Goal: Task Accomplishment & Management: Manage account settings

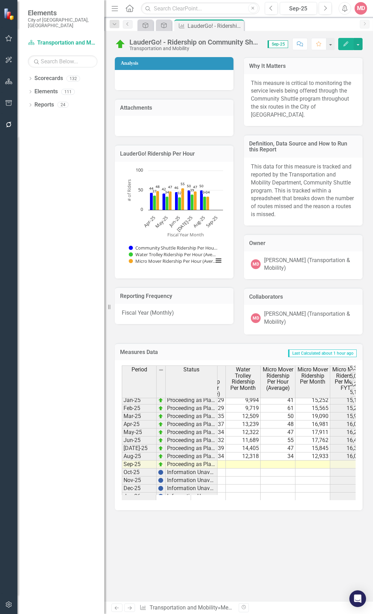
scroll to position [411, 0]
click at [148, 26] on icon "Strategic Plan Alignment" at bounding box center [145, 26] width 7 height 6
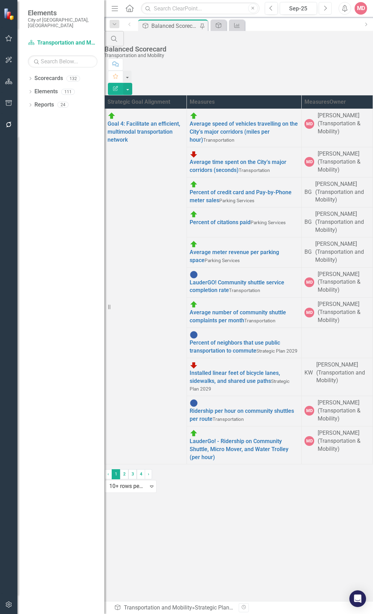
click at [326, 11] on button "Next" at bounding box center [325, 8] width 13 height 13
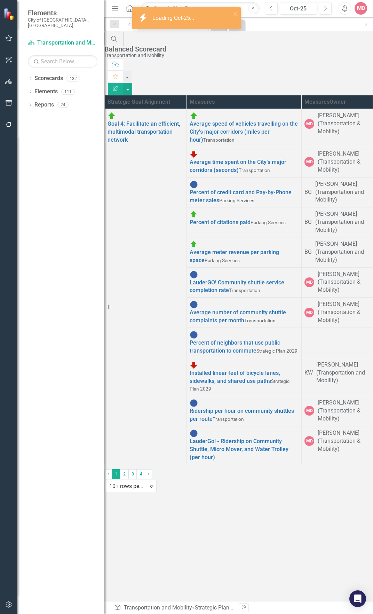
click at [225, 246] on div "Strategic Goal Alignment Measures Measures Owner Goal 4: Facilitate an efficien…" at bounding box center [238, 280] width 269 height 370
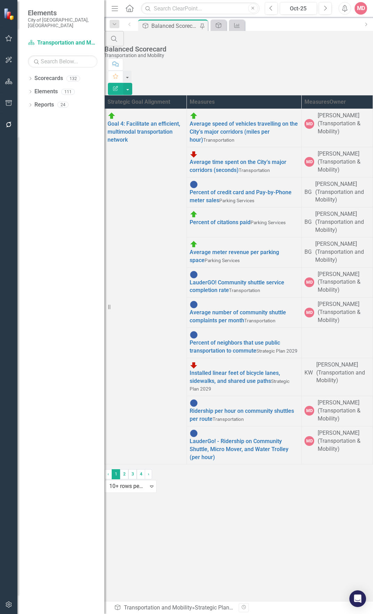
click at [28, 73] on div "Dropdown Scorecards 132 Dropdown Department Scorecards Dropdown Charter Offices…" at bounding box center [60, 344] width 87 height 542
click at [31, 77] on div "Dropdown" at bounding box center [30, 80] width 5 height 6
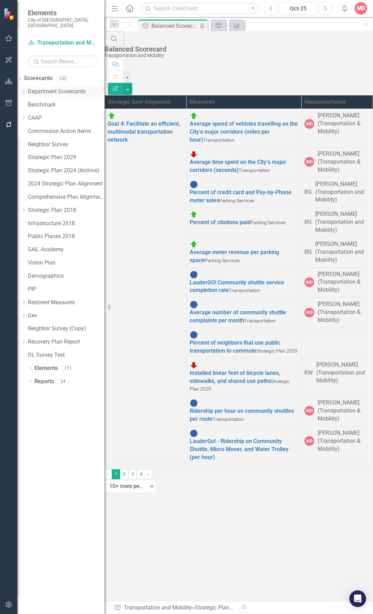
click at [26, 90] on icon "Dropdown" at bounding box center [23, 92] width 5 height 4
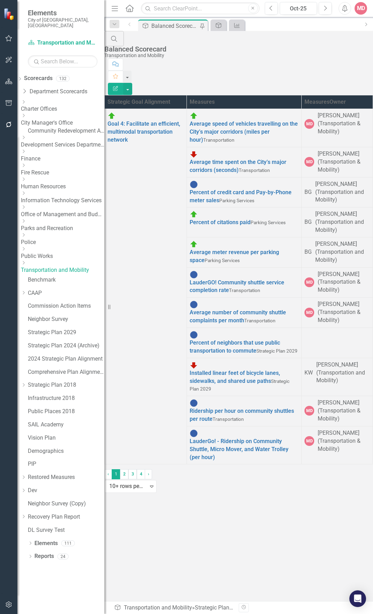
click at [26, 246] on icon "Dropdown" at bounding box center [23, 263] width 5 height 4
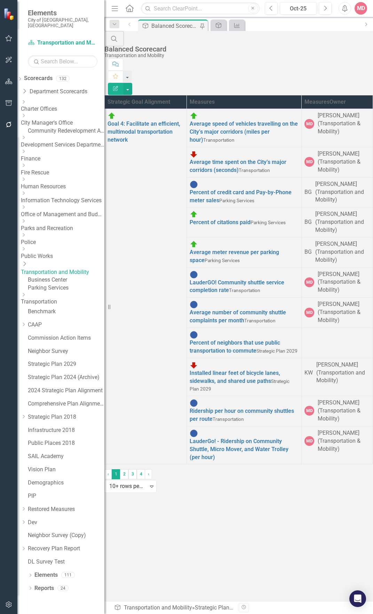
click at [52, 246] on link "Transportation and Mobility" at bounding box center [63, 273] width 84 height 8
click at [68, 246] on div "Business Center" at bounding box center [66, 280] width 77 height 8
click at [68, 246] on link "Business Center" at bounding box center [66, 280] width 77 height 8
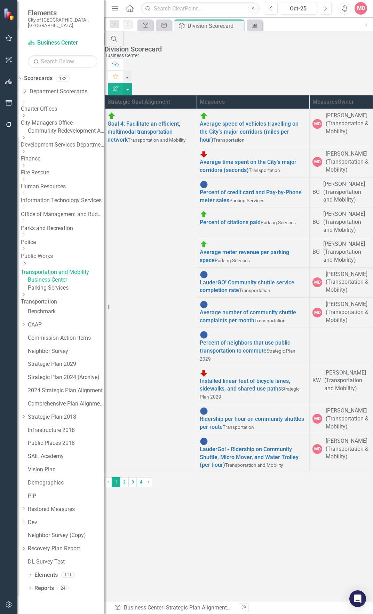
click at [70, 246] on link "Transportation and Mobility" at bounding box center [63, 273] width 84 height 8
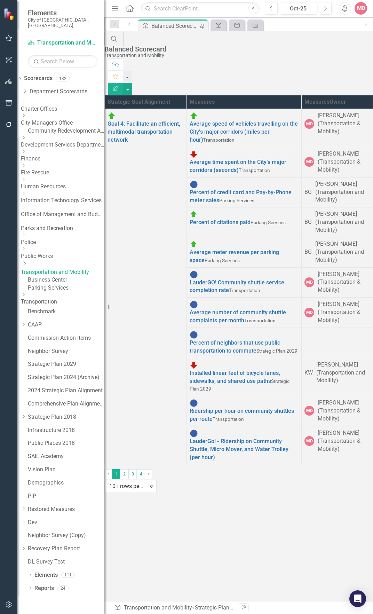
click at [70, 246] on link "Transportation and Mobility" at bounding box center [63, 273] width 84 height 8
click at [229, 246] on link "LauderGO! Community shuttle service completion rate" at bounding box center [237, 286] width 95 height 15
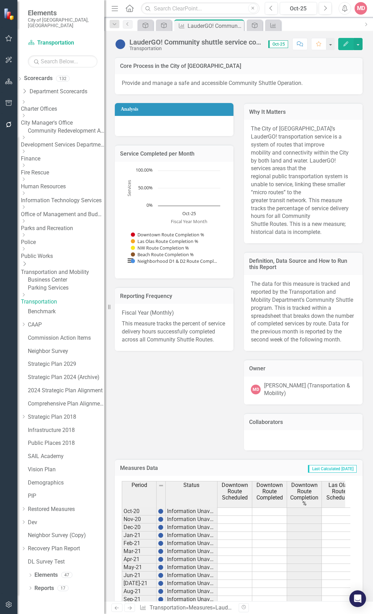
click at [349, 42] on icon "Edit" at bounding box center [346, 43] width 6 height 5
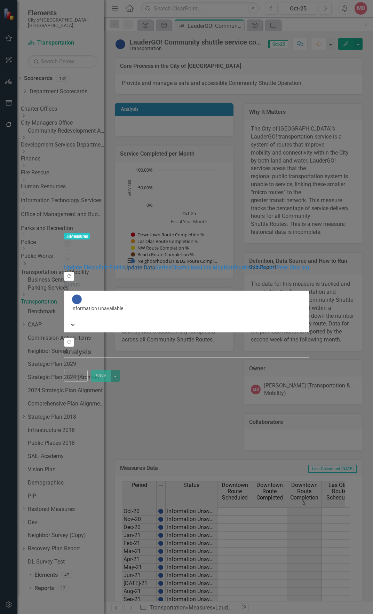
click at [124, 246] on link "Update Data" at bounding box center [139, 267] width 31 height 7
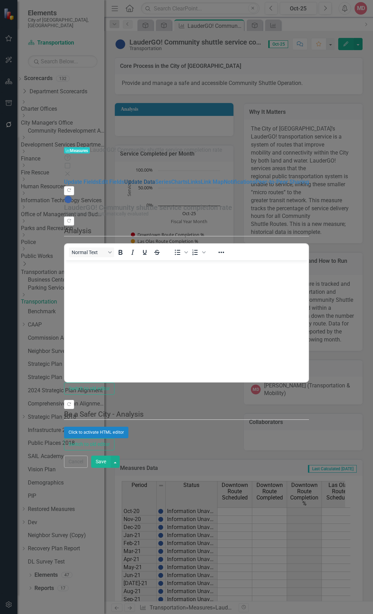
click at [124, 179] on link "Update Data" at bounding box center [139, 182] width 31 height 7
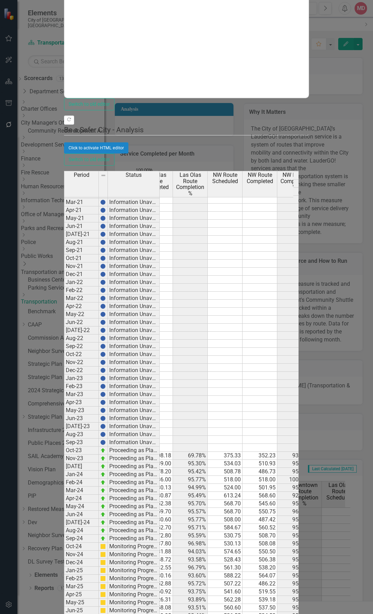
scroll to position [39, 216]
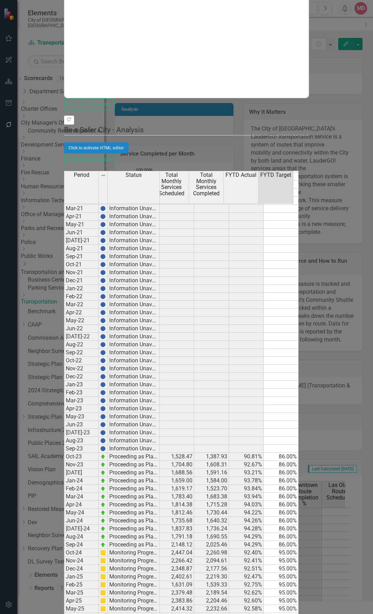
type textarea "85"
drag, startPoint x: 337, startPoint y: 513, endPoint x: 337, endPoint y: 587, distance: 74.5
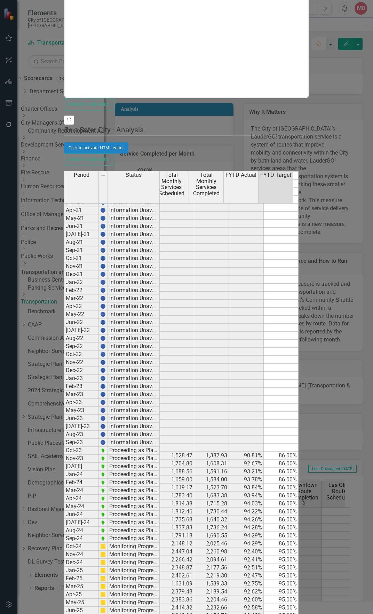
type textarea "85"
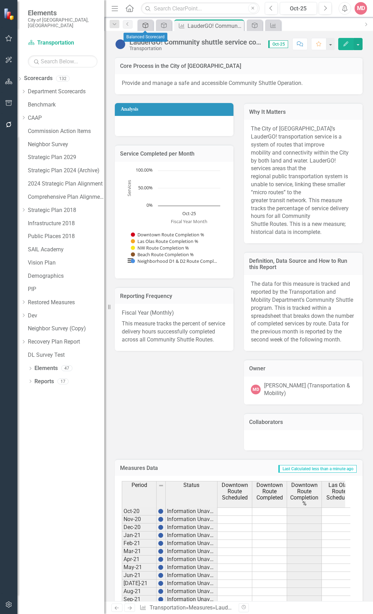
click at [145, 28] on icon "Strategic Plan Alignment" at bounding box center [145, 26] width 7 height 6
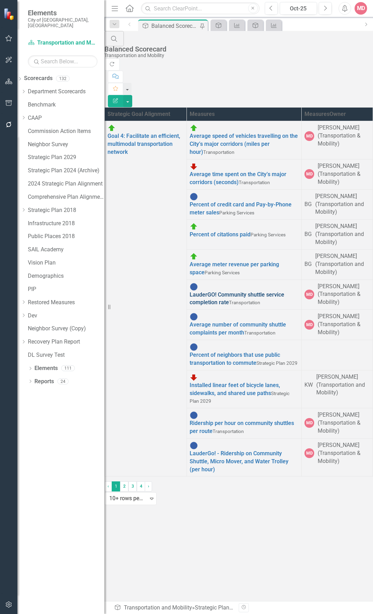
click at [235, 246] on link "LauderGO! Community shuttle service completion rate" at bounding box center [237, 299] width 95 height 15
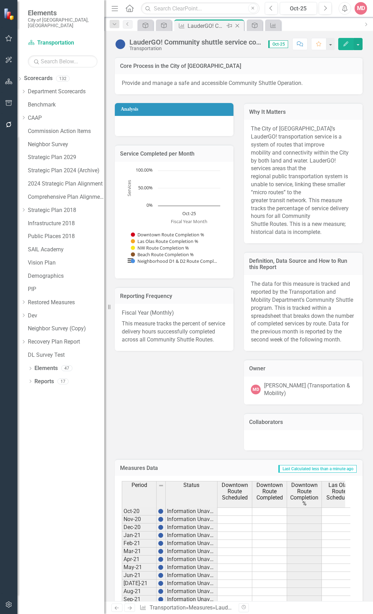
click at [235, 26] on icon "Close" at bounding box center [237, 26] width 7 height 6
click at [237, 25] on icon "Close" at bounding box center [237, 26] width 7 height 6
click at [223, 25] on div "Close" at bounding box center [219, 26] width 9 height 9
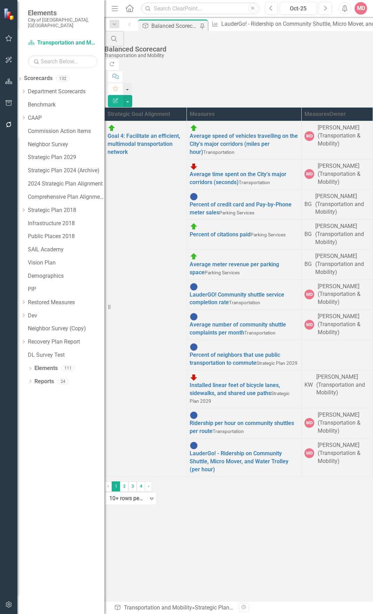
click at [178, 25] on div "Balanced Scorecard" at bounding box center [176, 26] width 48 height 9
click at [234, 246] on link "Average number of community shuttle complaints per month" at bounding box center [238, 328] width 96 height 15
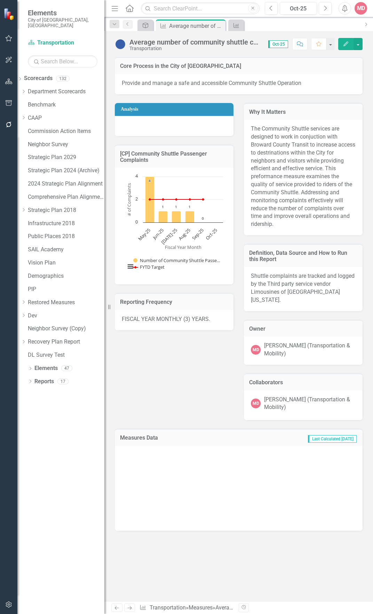
click at [344, 44] on icon "Edit" at bounding box center [346, 43] width 6 height 5
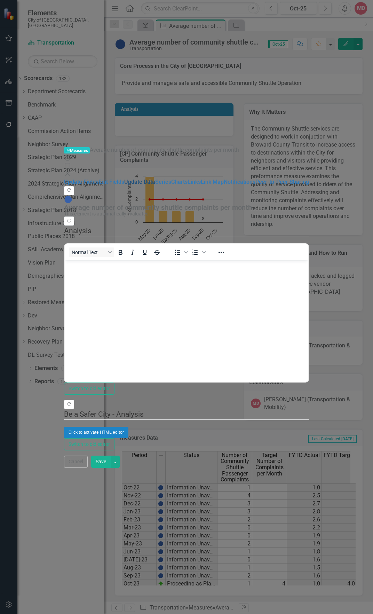
click at [124, 179] on link "Update Data" at bounding box center [139, 182] width 31 height 7
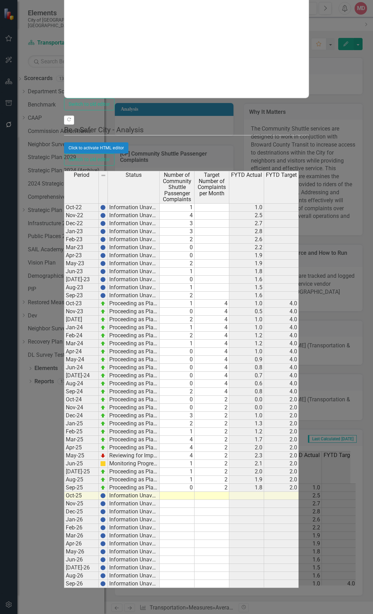
click at [230, 246] on td at bounding box center [212, 496] width 35 height 8
type textarea "2"
click at [230, 246] on td at bounding box center [212, 504] width 35 height 8
click at [230, 246] on td "2" at bounding box center [212, 496] width 35 height 8
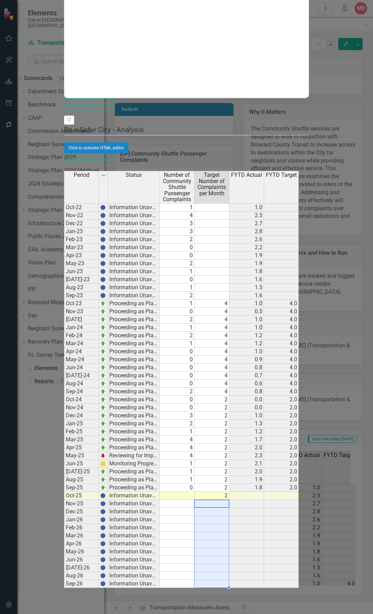
drag, startPoint x: 280, startPoint y: 355, endPoint x: 281, endPoint y: 444, distance: 89.2
click at [282, 246] on div "Period Status Number of Community Shuttle Passenger Complaints Target Number of…" at bounding box center [181, 455] width 235 height 569
type textarea "2"
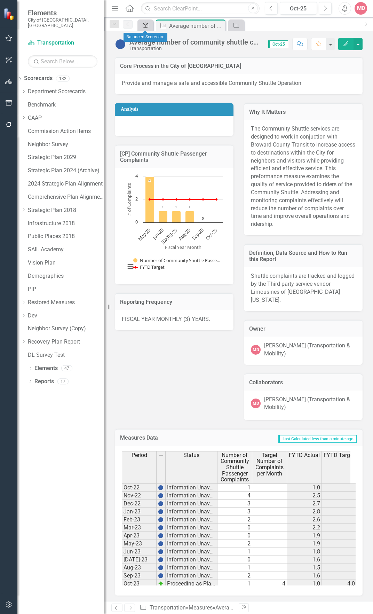
click at [144, 25] on icon "Strategic Plan Alignment" at bounding box center [145, 26] width 7 height 6
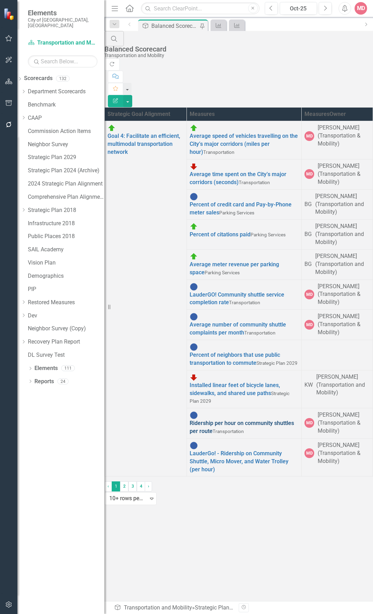
click at [229, 246] on link "Ridership per hour on community shuttles per route" at bounding box center [242, 427] width 104 height 15
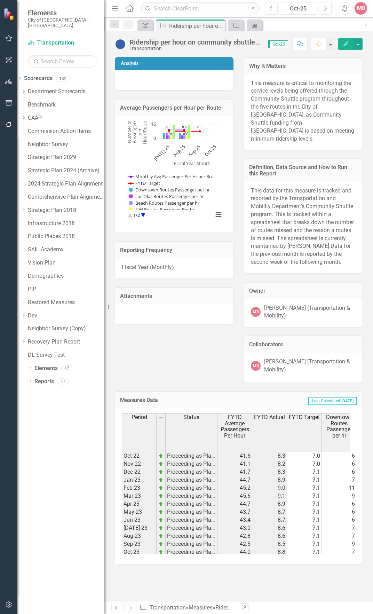
click at [340, 46] on button "Edit" at bounding box center [346, 44] width 15 height 12
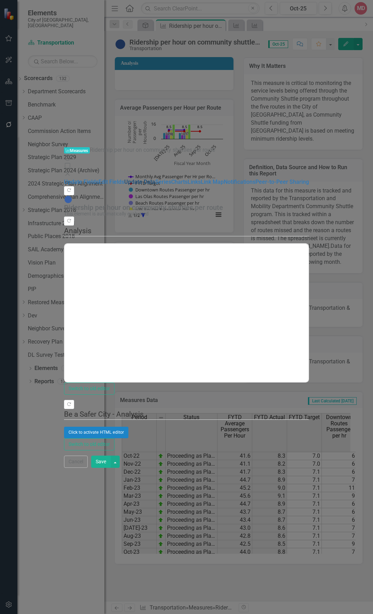
click at [124, 179] on link "Update Data" at bounding box center [139, 182] width 31 height 7
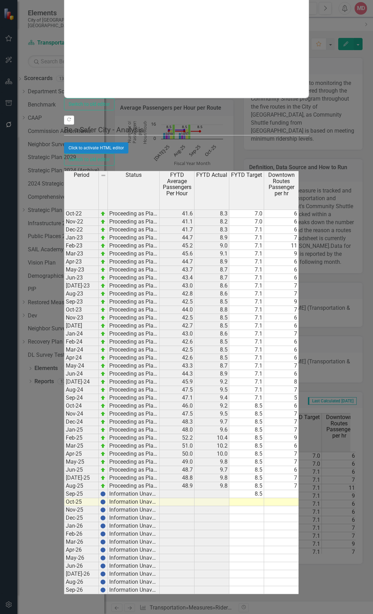
drag, startPoint x: 196, startPoint y: 594, endPoint x: 203, endPoint y: 593, distance: 6.3
click at [203, 246] on div "Period Status FYTD Average Passengers Per Hour FYTD Actual FYTD Target Downtown…" at bounding box center [186, 455] width 245 height 569
drag, startPoint x: 199, startPoint y: 593, endPoint x: 221, endPoint y: 593, distance: 21.6
click at [221, 246] on div "Period Status FYTD Average Passengers Per Hour FYTD Actual FYTD Target Downtown…" at bounding box center [186, 455] width 245 height 569
drag, startPoint x: 190, startPoint y: 594, endPoint x: 203, endPoint y: 593, distance: 12.9
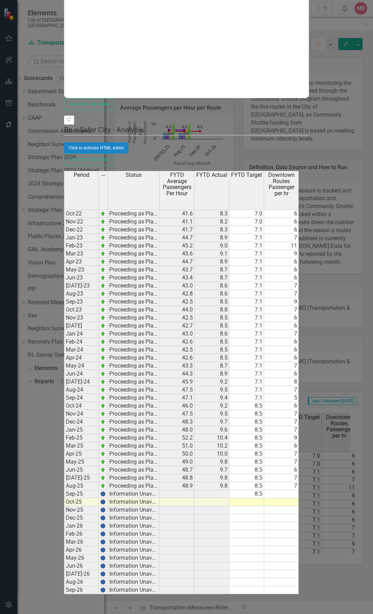
click at [203, 246] on div "Period Status FYTD Average Passengers Per Hour FYTD Actual FYTD Target Downtown…" at bounding box center [186, 455] width 245 height 569
click at [161, 246] on div "Period Status Oct-22 Proceeding as Planned Nov-22 Proceeding as Planned Dec-22 …" at bounding box center [112, 453] width 97 height 564
click at [264, 246] on td "8.5" at bounding box center [247, 494] width 35 height 8
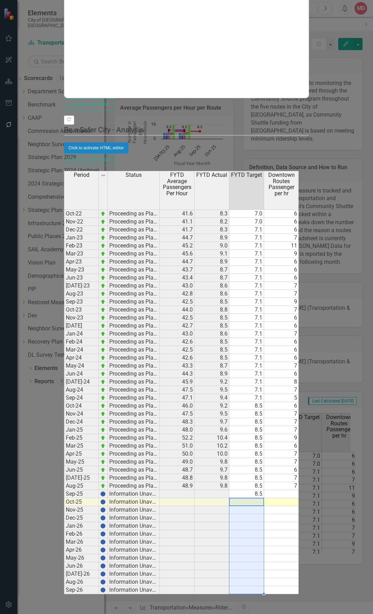
drag, startPoint x: 318, startPoint y: 356, endPoint x: 317, endPoint y: 440, distance: 84.3
click at [317, 246] on tbody "Oct-22 Proceeding as Planned 41.6 8.3 7.0 6 6 5 5 5 5 20 20 6 6 42 Nov-22 Proce…" at bounding box center [355, 402] width 583 height 385
type textarea "8.5"
click at [299, 246] on div "Period Status FYTD Average Passengers Per Hour FYTD Actual FYTD Target Downtown…" at bounding box center [181, 455] width 235 height 569
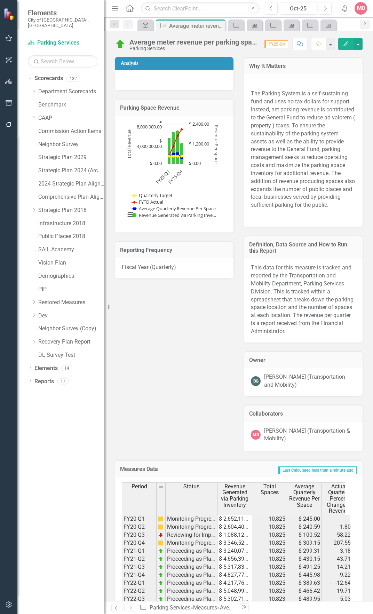
click at [172, 320] on div "Analysis Parking Space Revenue Chart Combination chart with 4 data series. Park…" at bounding box center [239, 249] width 258 height 403
